Goal: Task Accomplishment & Management: Use online tool/utility

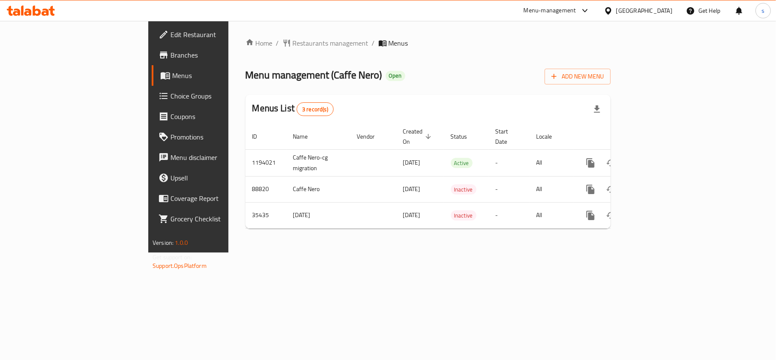
click at [171, 93] on span "Choice Groups" at bounding box center [221, 96] width 101 height 10
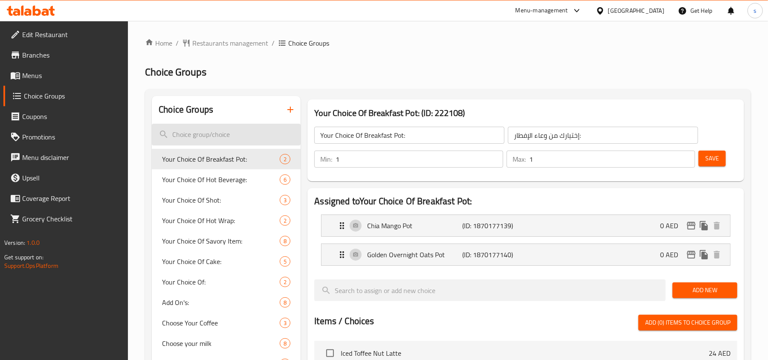
click at [207, 132] on input "search" at bounding box center [226, 135] width 149 height 22
paste input "How to apply"
type input "H"
click at [209, 131] on input "search" at bounding box center [226, 135] width 149 height 22
paste input "How to apply"
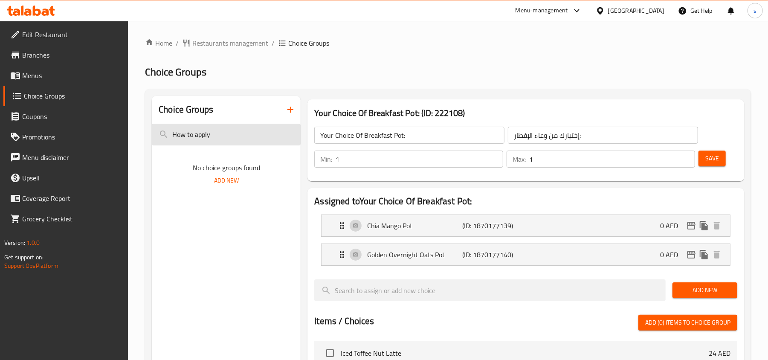
click at [195, 136] on input "How to apply" at bounding box center [226, 135] width 149 height 22
click at [205, 129] on input "apply" at bounding box center [226, 135] width 149 height 22
paste input "Toasted"
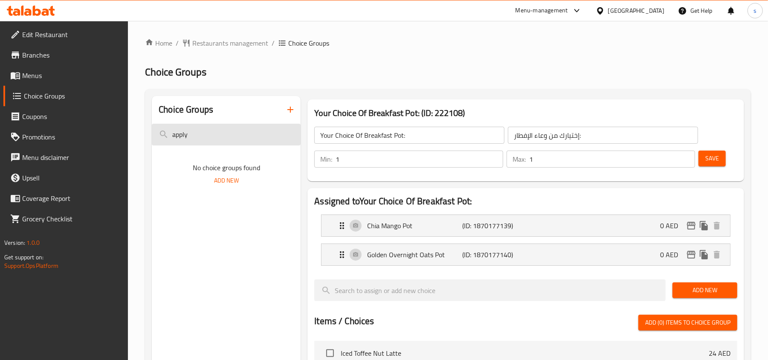
type input "Toasted"
click at [208, 132] on input "Toasted" at bounding box center [226, 135] width 149 height 22
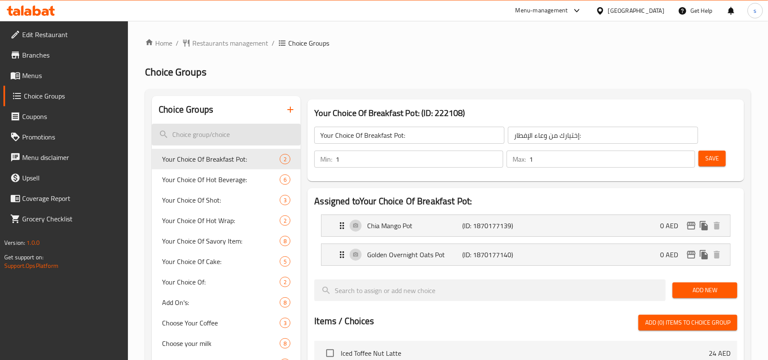
click at [197, 140] on input "search" at bounding box center [226, 135] width 149 height 22
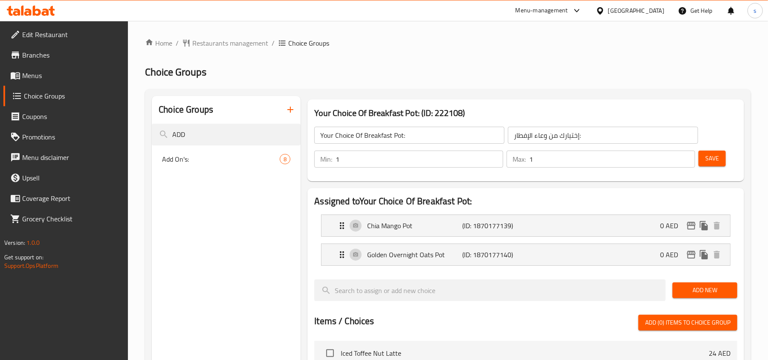
type input "ADD"
click at [173, 169] on nav "Add On's: 8" at bounding box center [226, 158] width 149 height 27
click at [178, 156] on span "Add On's:" at bounding box center [221, 159] width 118 height 10
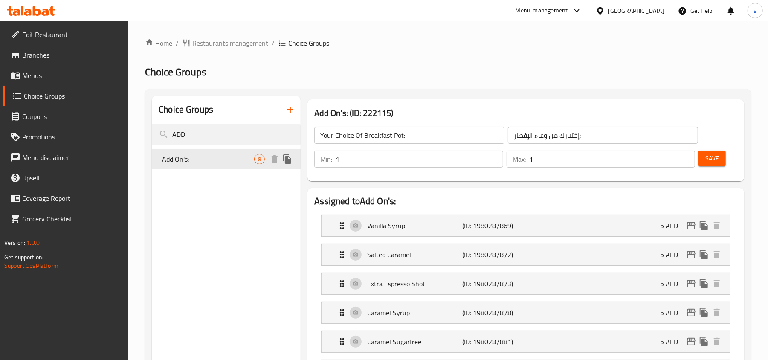
type input "Add On's:"
type input "الإضافات:"
type input "0"
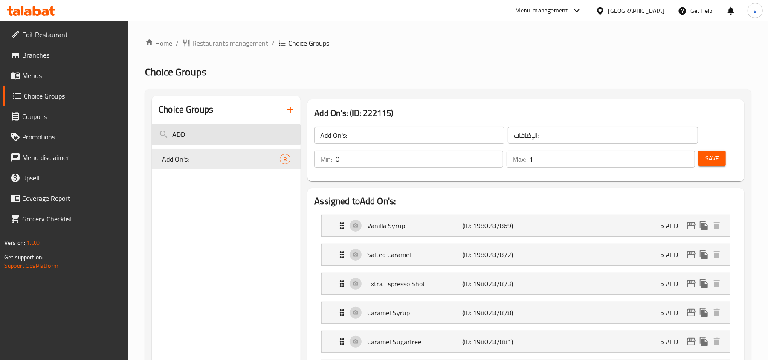
click at [231, 130] on input "ADD" at bounding box center [226, 135] width 149 height 22
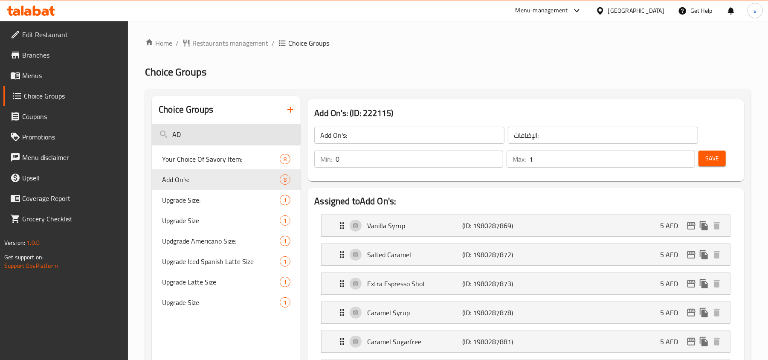
type input "A"
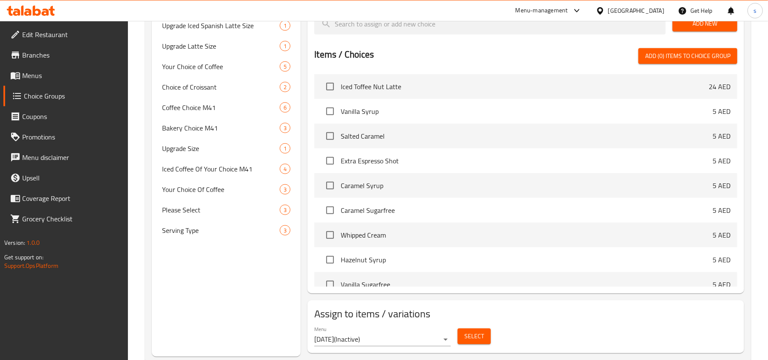
scroll to position [463, 0]
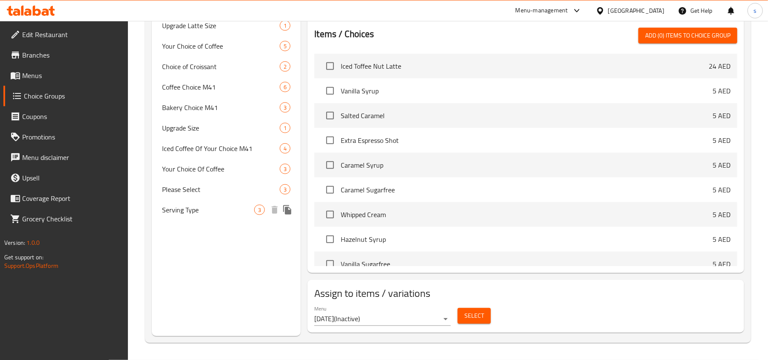
click at [185, 213] on span "Serving Type" at bounding box center [208, 210] width 92 height 10
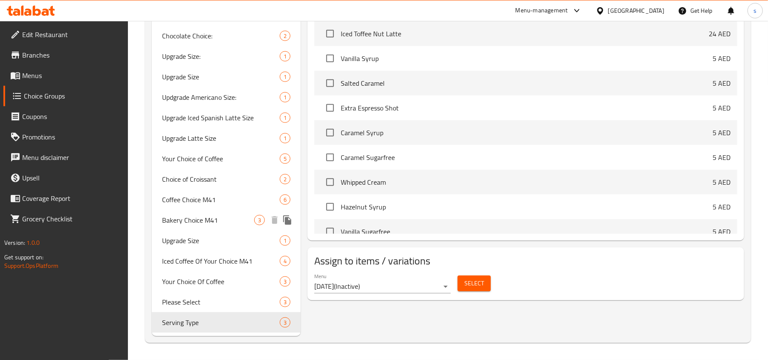
type input "Serving Type"
type input "طريقة التقديم"
type input "1"
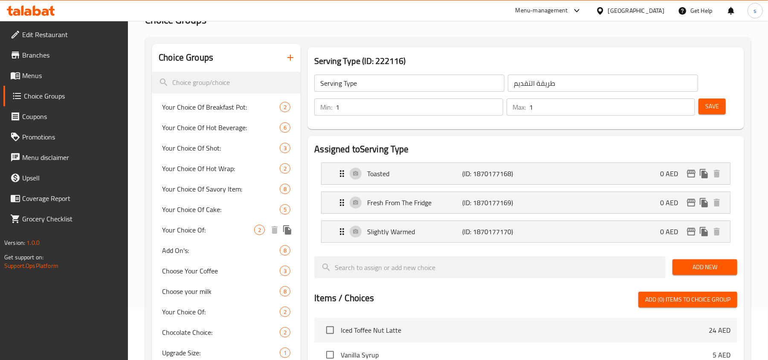
scroll to position [0, 0]
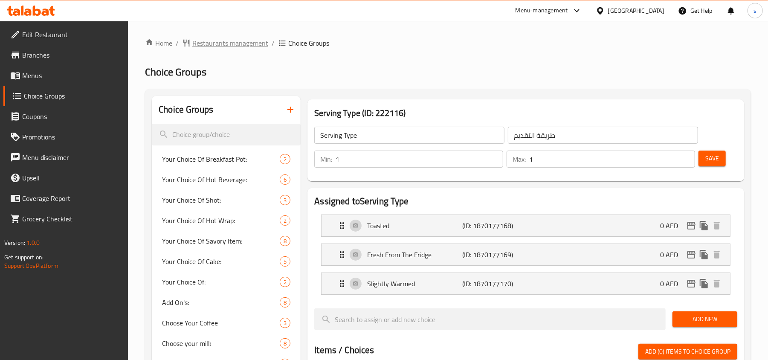
click at [220, 43] on span "Restaurants management" at bounding box center [230, 43] width 76 height 10
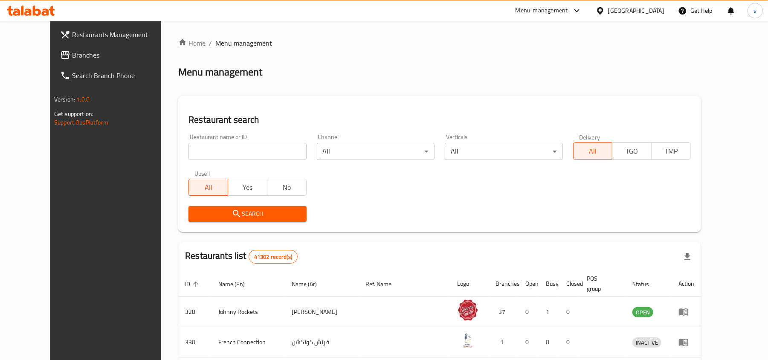
click at [72, 60] on span "Branches" at bounding box center [121, 55] width 99 height 10
